Goal: Information Seeking & Learning: Learn about a topic

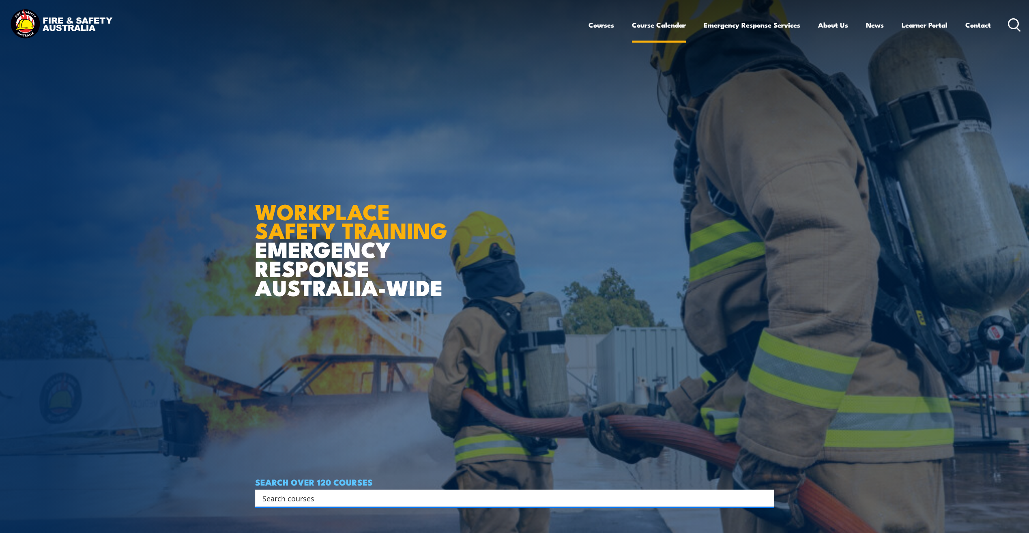
click at [651, 27] on link "Course Calendar" at bounding box center [659, 25] width 54 height 22
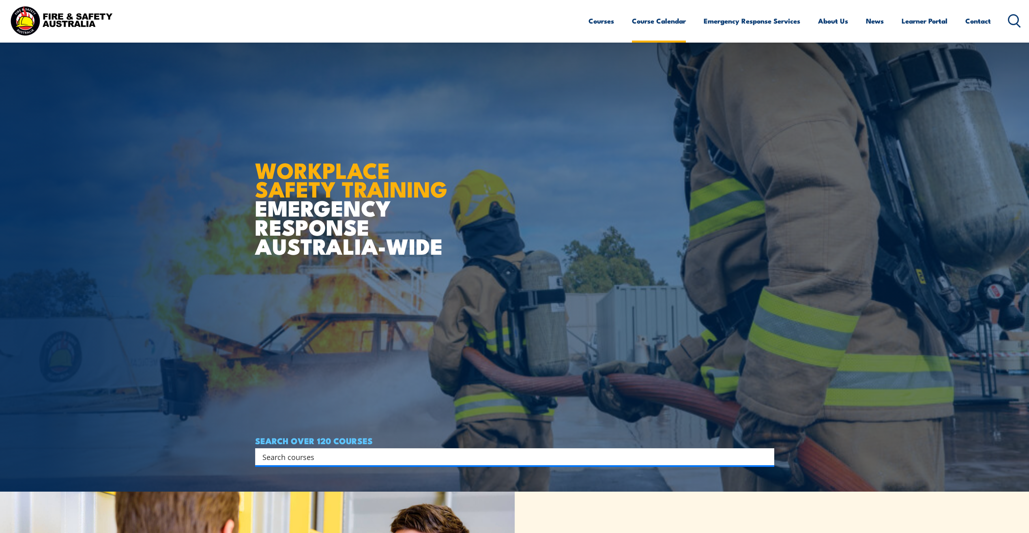
scroll to position [41, 0]
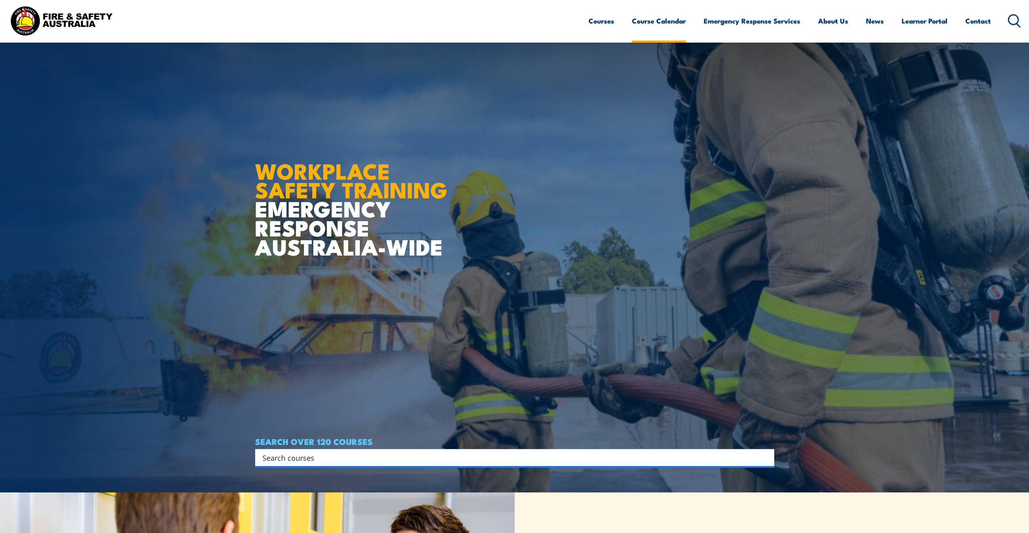
click at [658, 21] on link "Course Calendar" at bounding box center [659, 21] width 54 height 22
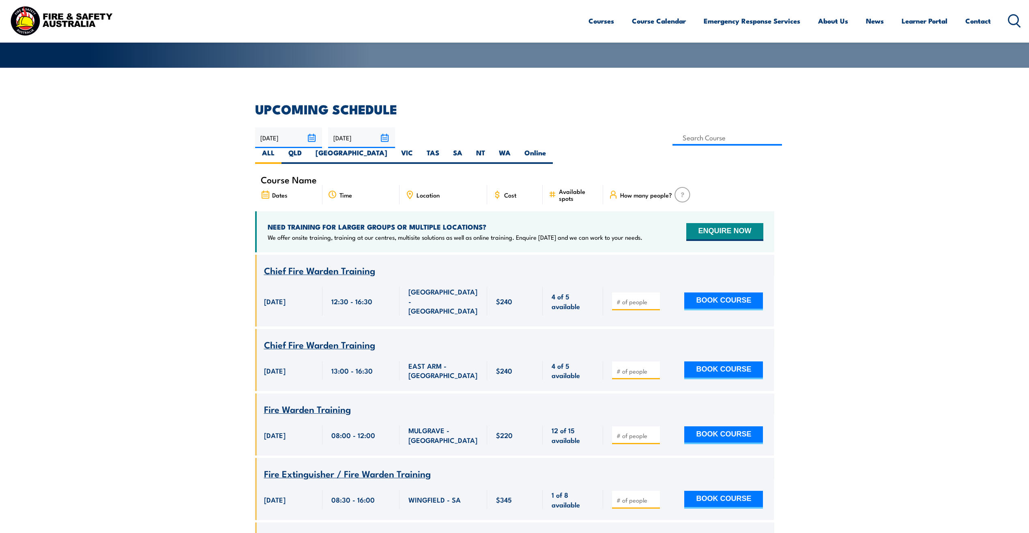
scroll to position [162, 0]
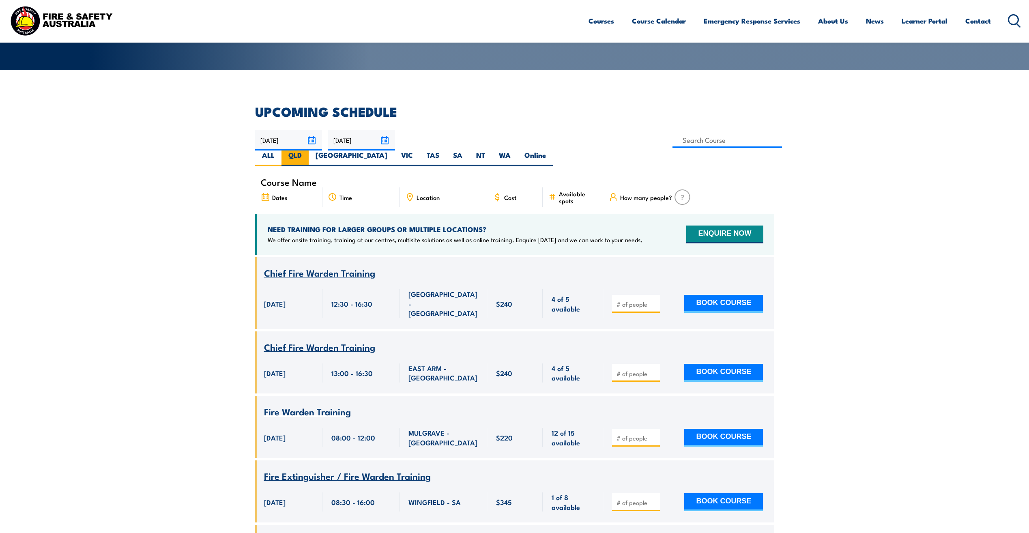
click at [309, 151] on label "QLD" at bounding box center [295, 159] width 27 height 16
click at [307, 151] on input "QLD" at bounding box center [304, 153] width 5 height 5
radio input "true"
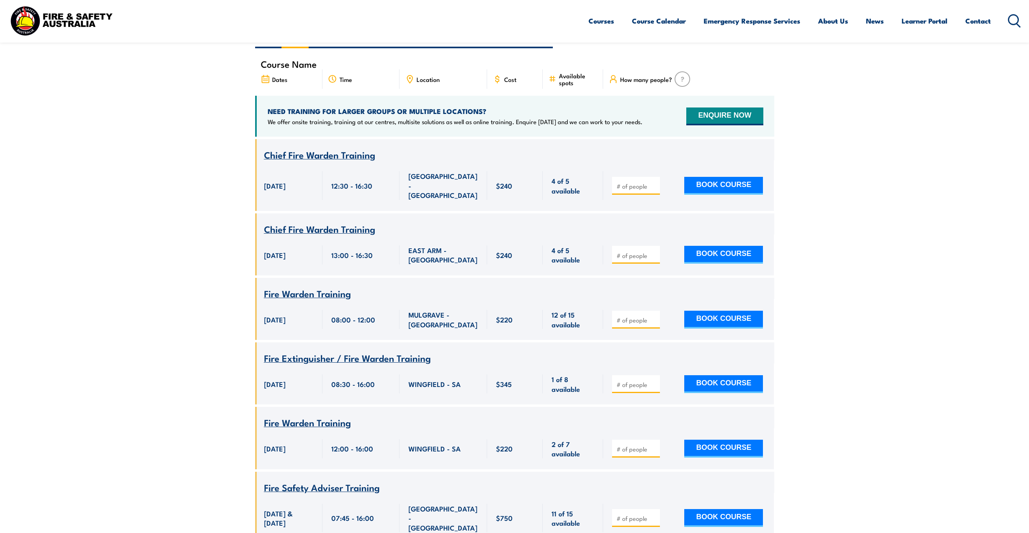
scroll to position [203, 0]
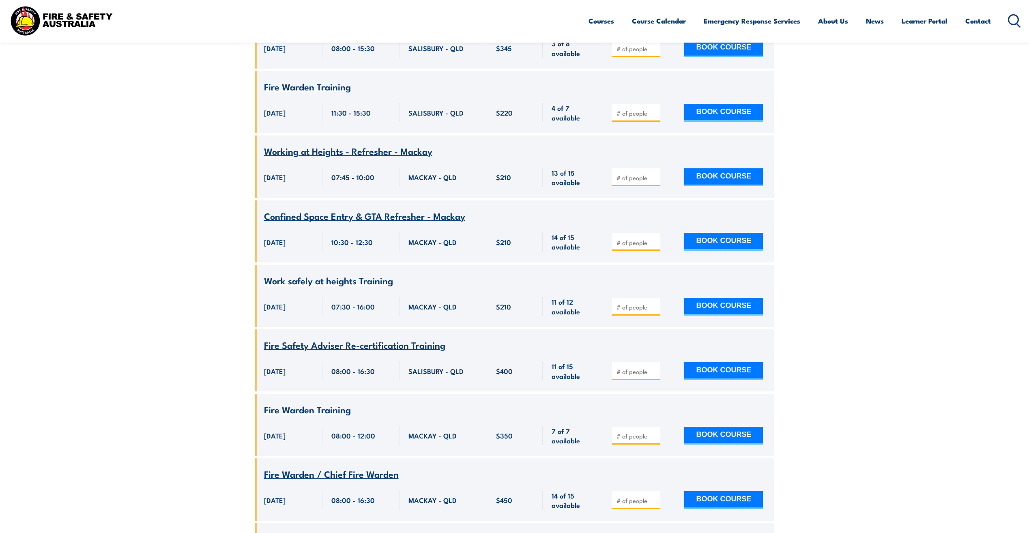
scroll to position [755, 0]
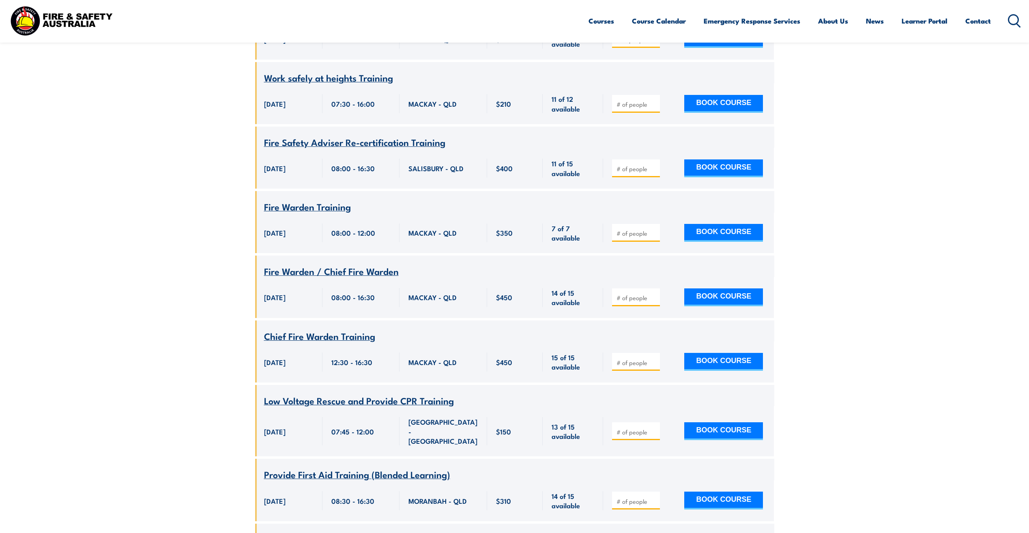
click at [344, 264] on span "Fire Warden / Chief Fire Warden" at bounding box center [331, 271] width 135 height 14
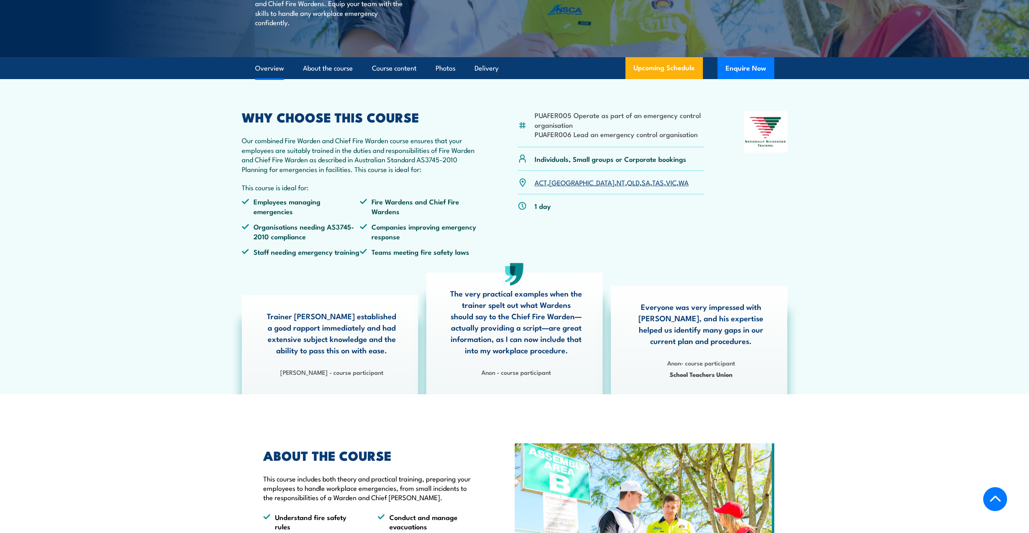
scroll to position [203, 0]
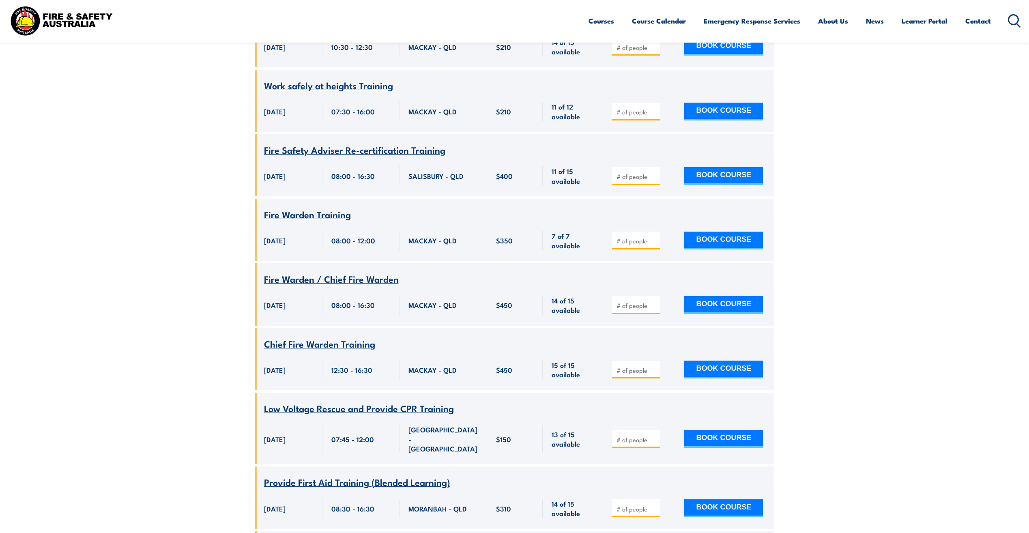
scroll to position [795, 0]
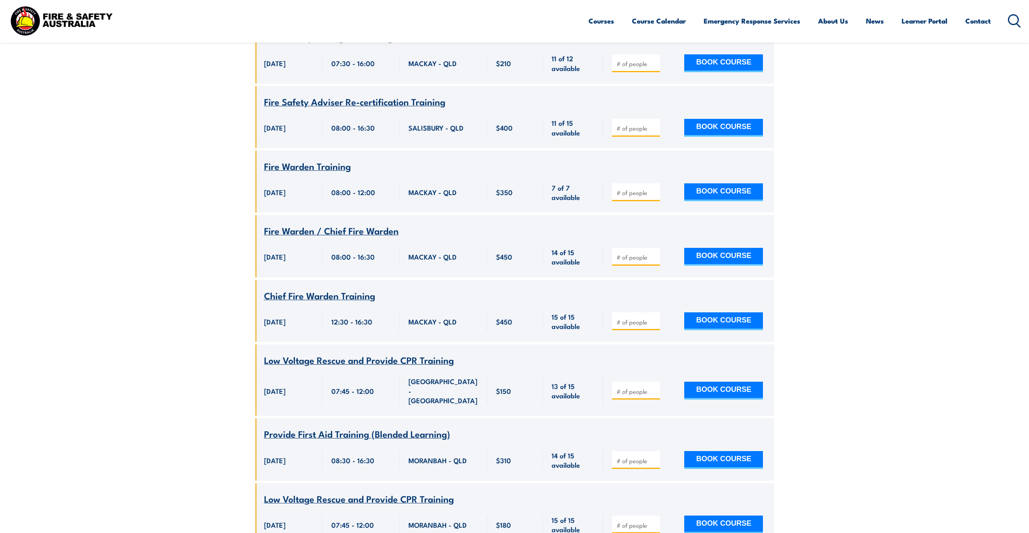
click at [322, 288] on span "Chief Fire Warden Training" at bounding box center [319, 295] width 111 height 14
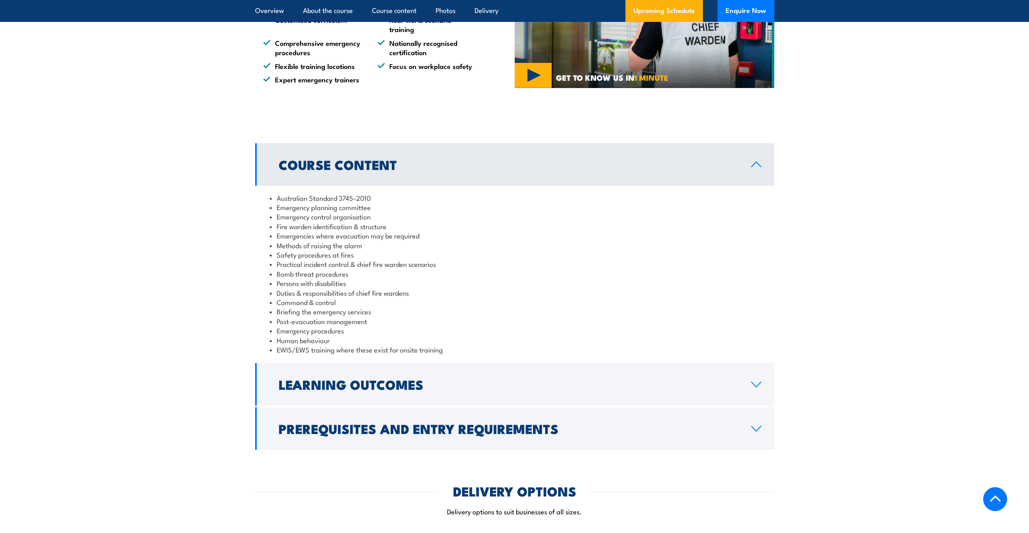
scroll to position [771, 0]
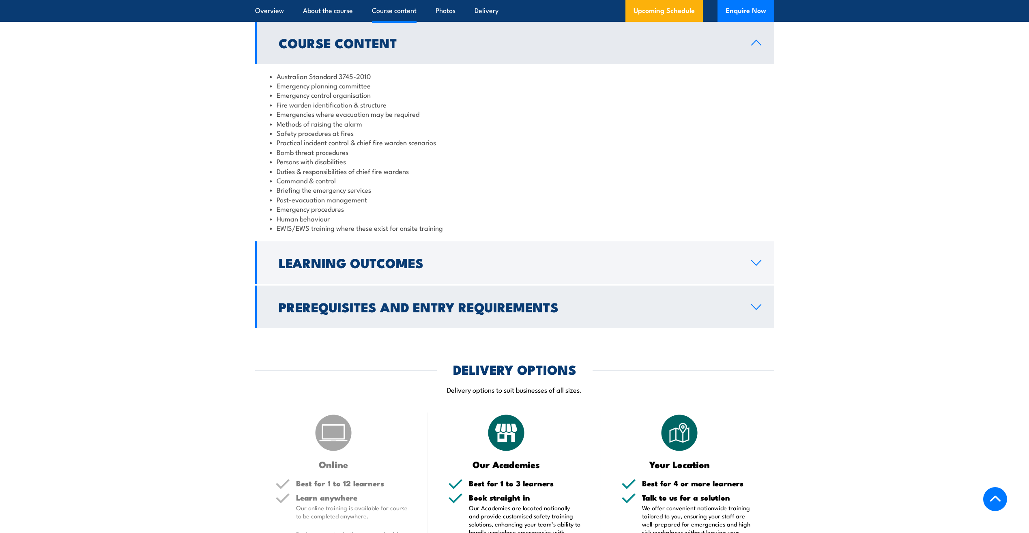
click at [371, 301] on h2 "Prerequisites and Entry Requirements" at bounding box center [509, 306] width 460 height 11
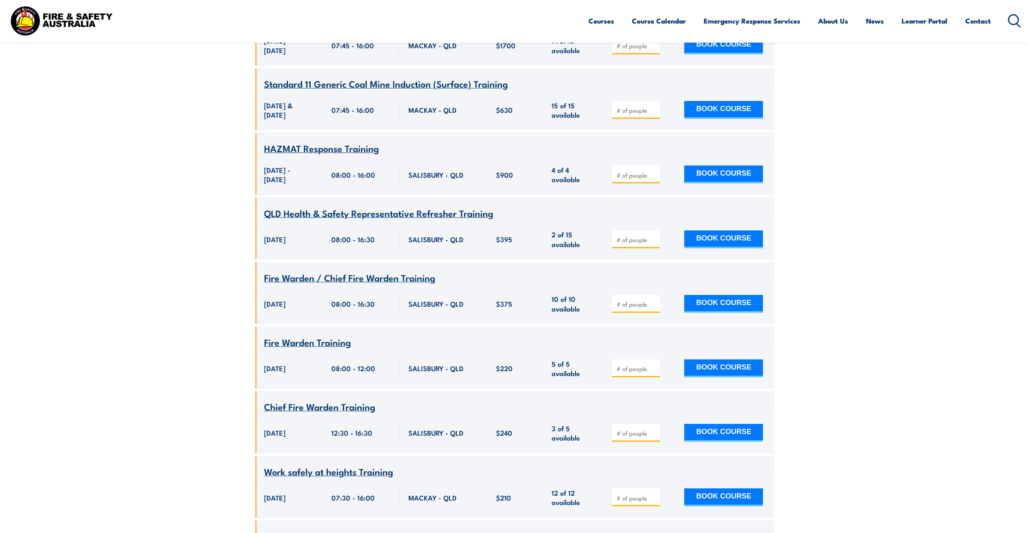
scroll to position [5339, 0]
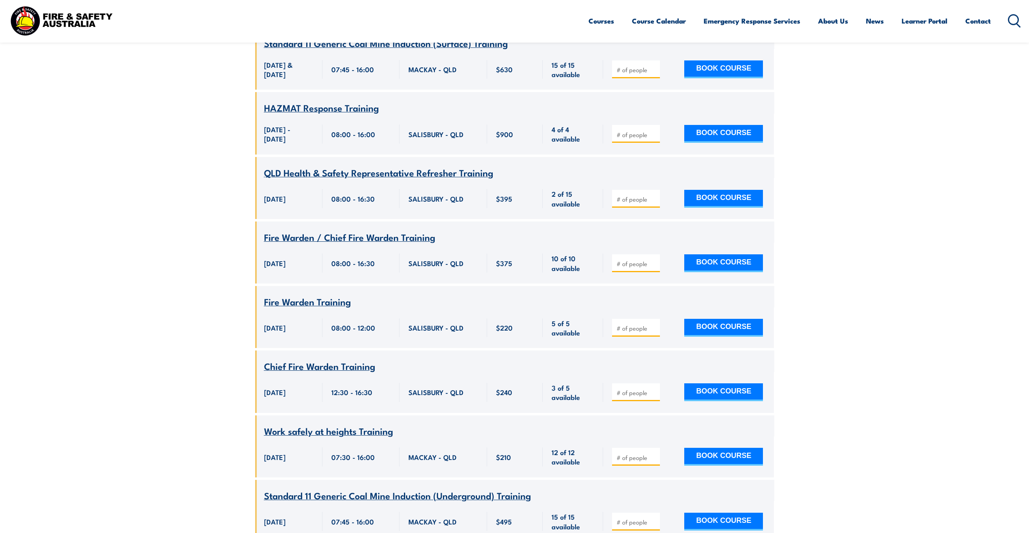
click at [329, 230] on span "Fire Warden / Chief Fire Warden Training" at bounding box center [349, 237] width 171 height 14
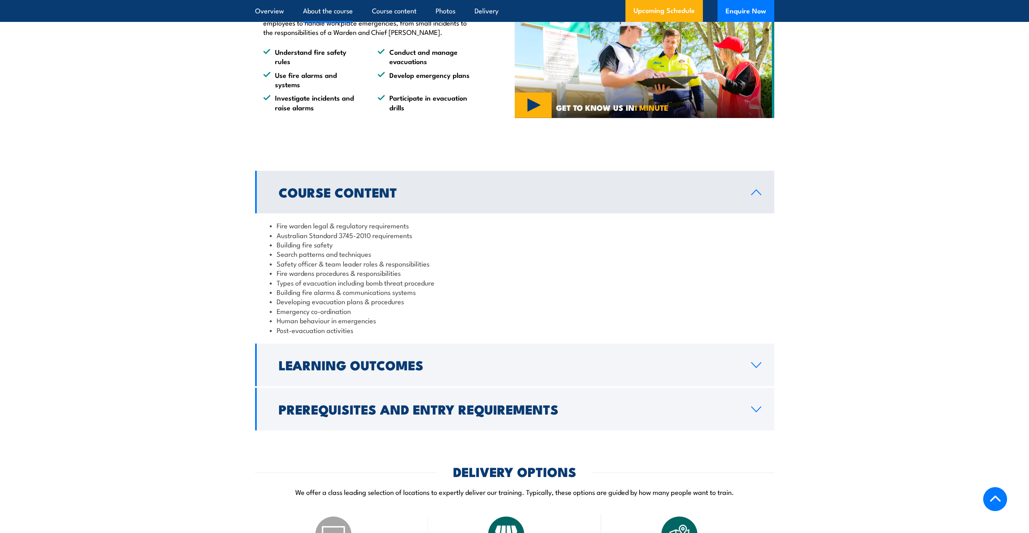
scroll to position [771, 0]
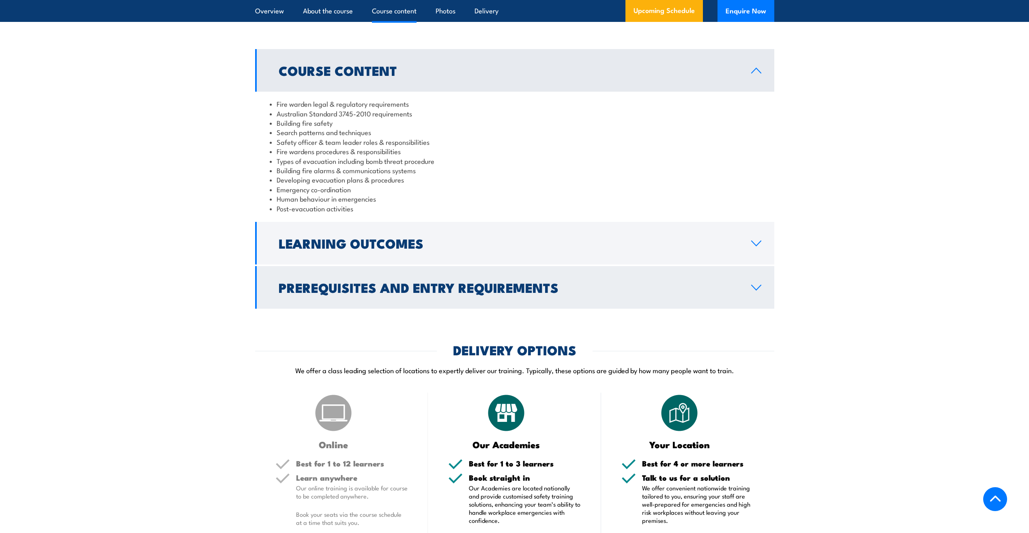
click at [437, 291] on h2 "Prerequisites and Entry Requirements" at bounding box center [509, 287] width 460 height 11
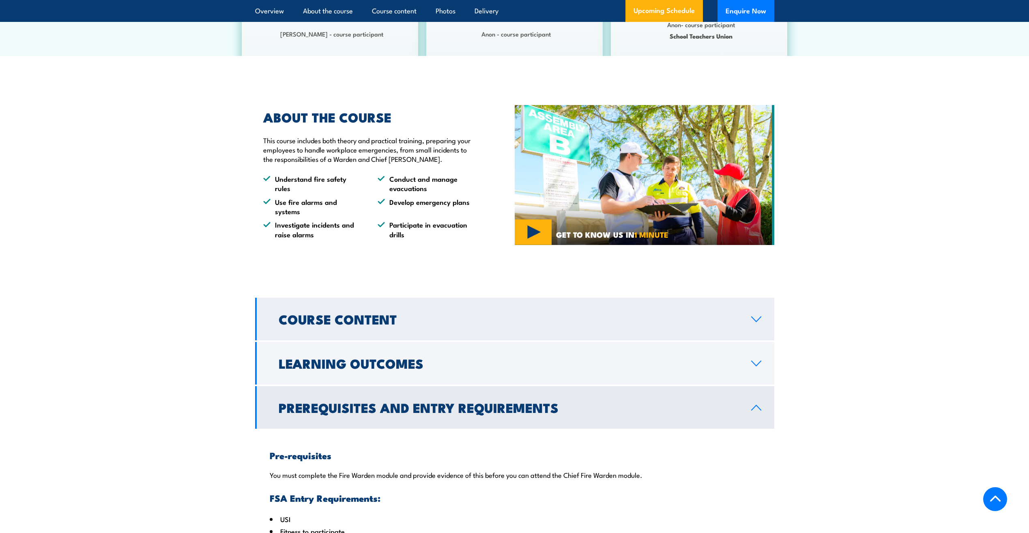
scroll to position [527, 0]
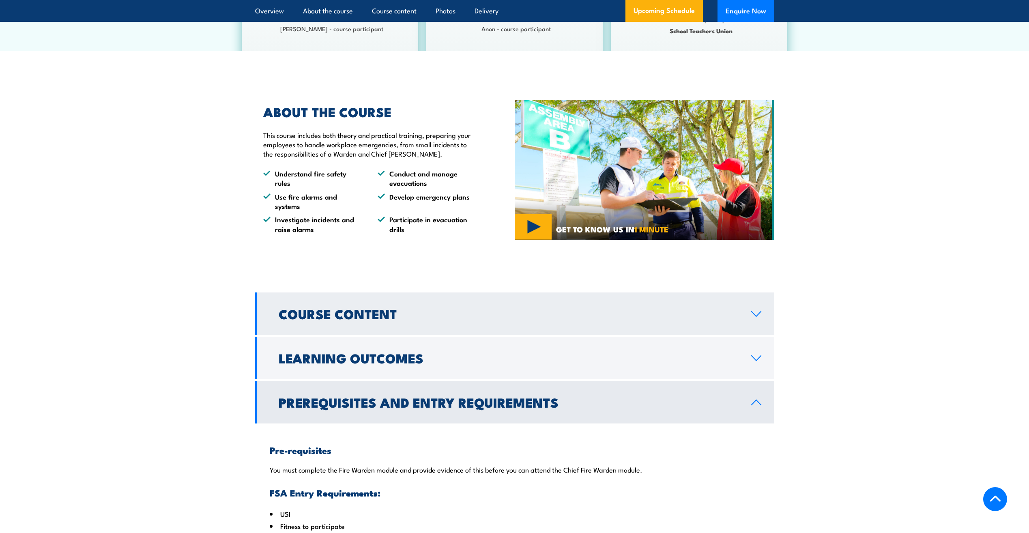
click at [429, 319] on h2 "Course Content" at bounding box center [509, 313] width 460 height 11
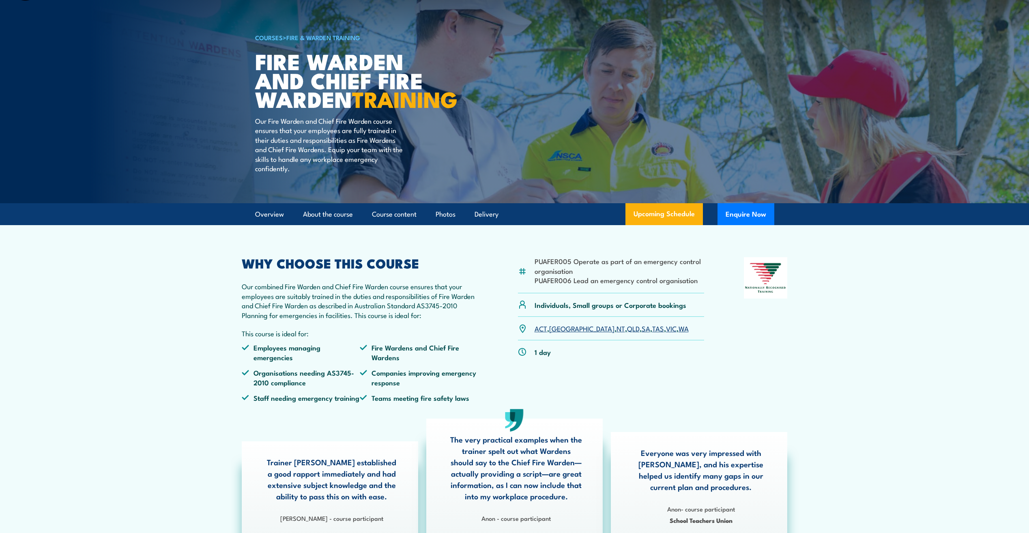
scroll to position [0, 0]
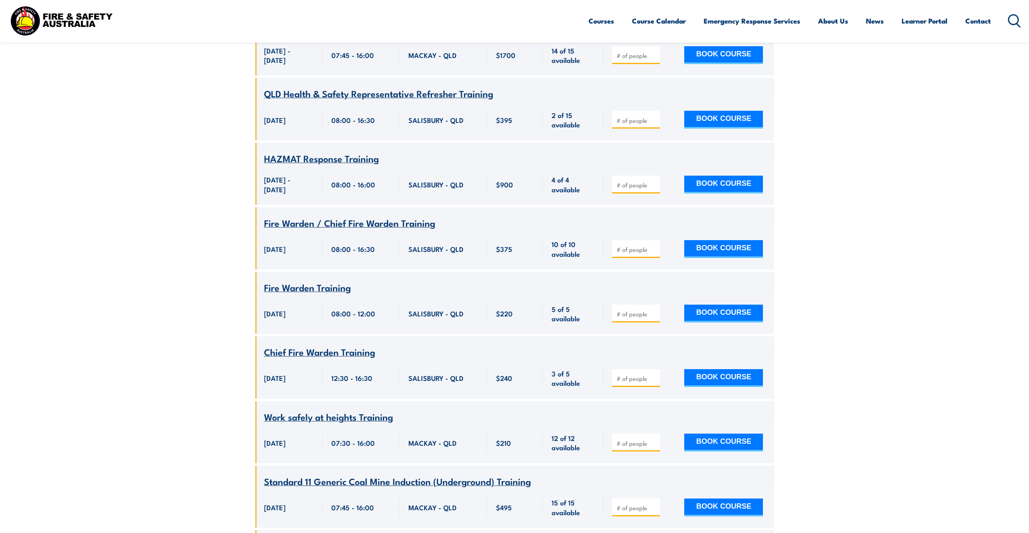
scroll to position [5339, 0]
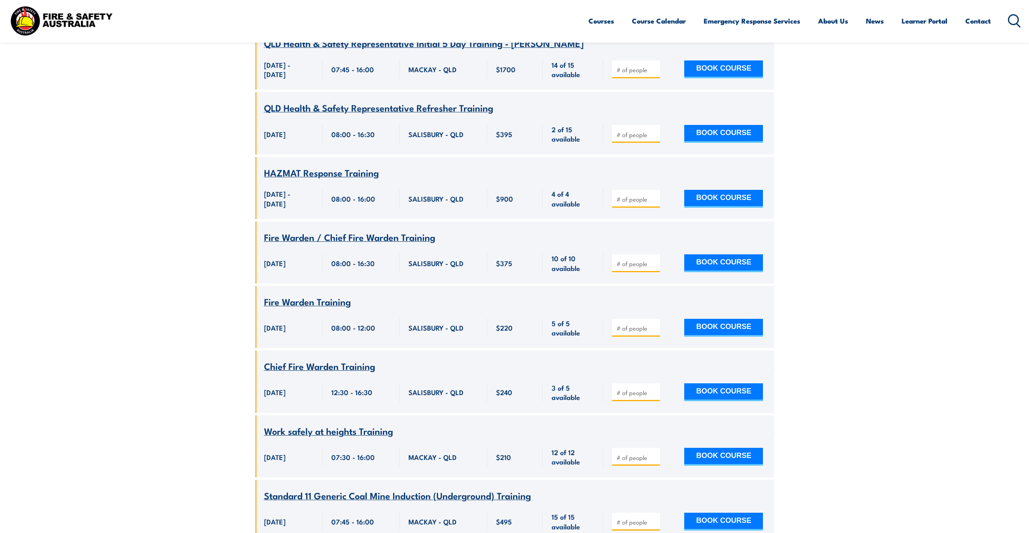
drag, startPoint x: 122, startPoint y: 101, endPoint x: 214, endPoint y: 172, distance: 116.3
click at [123, 101] on section "UPCOMING SCHEDULE 29/09/2025 28/11/2025" at bounding box center [514, 349] width 1029 height 10841
click at [343, 230] on span "Fire Warden / Chief Fire Warden Training" at bounding box center [349, 237] width 171 height 14
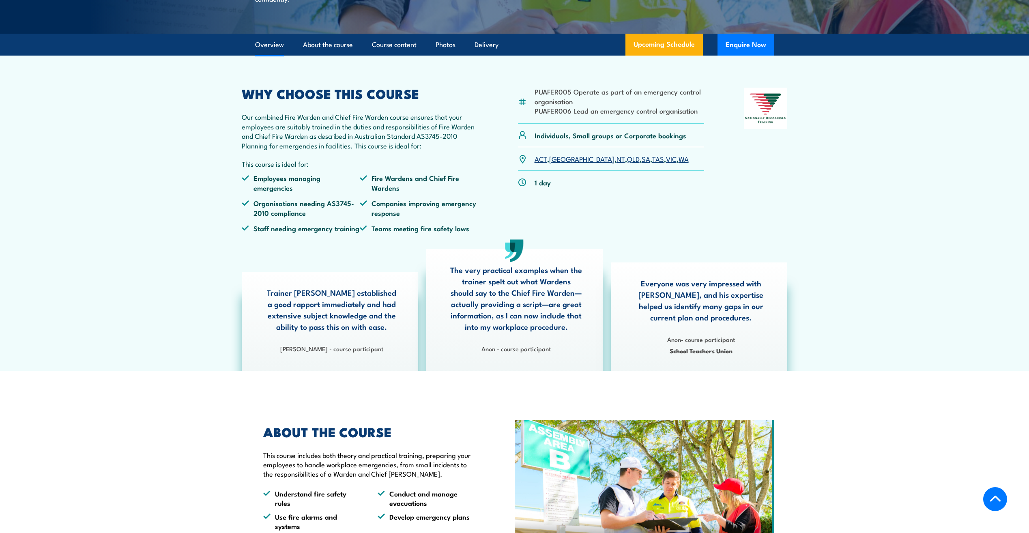
scroll to position [162, 0]
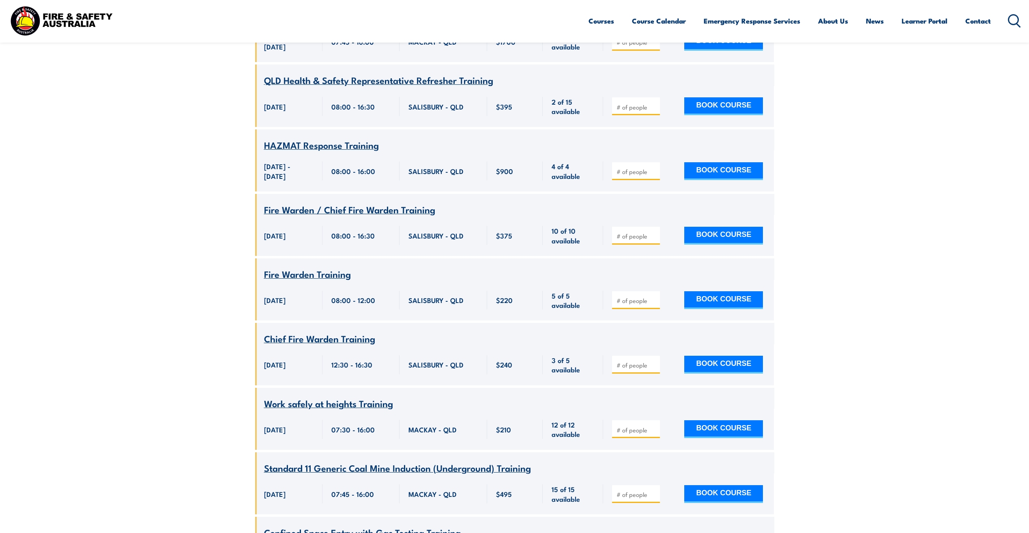
scroll to position [5380, 0]
